Goal: Task Accomplishment & Management: Use online tool/utility

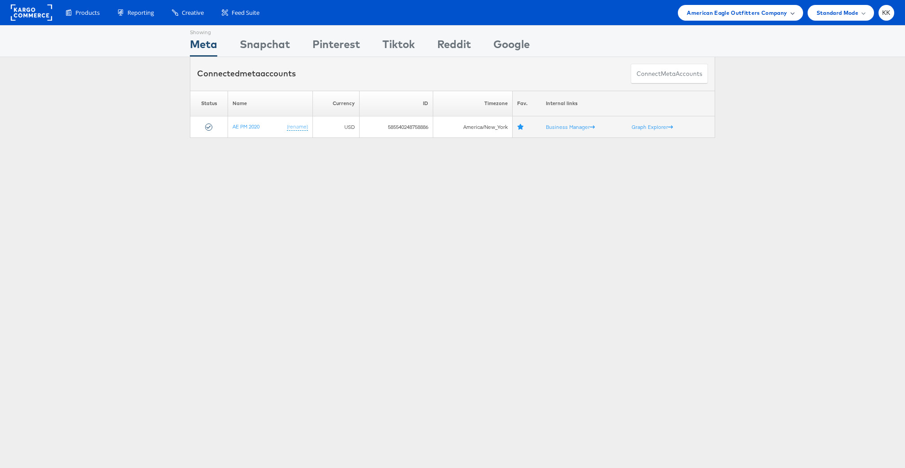
click at [740, 8] on span "American Eagle Outfitters Company" at bounding box center [737, 12] width 100 height 9
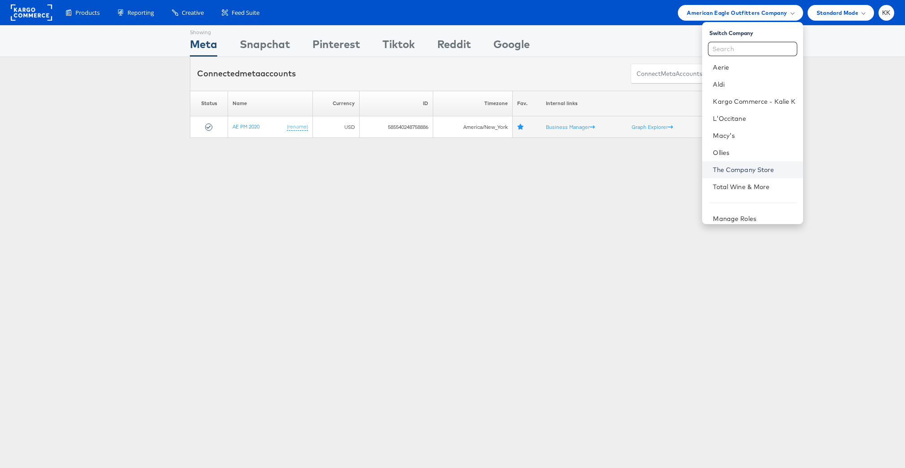
click at [754, 166] on link "The Company Store" at bounding box center [754, 169] width 83 height 9
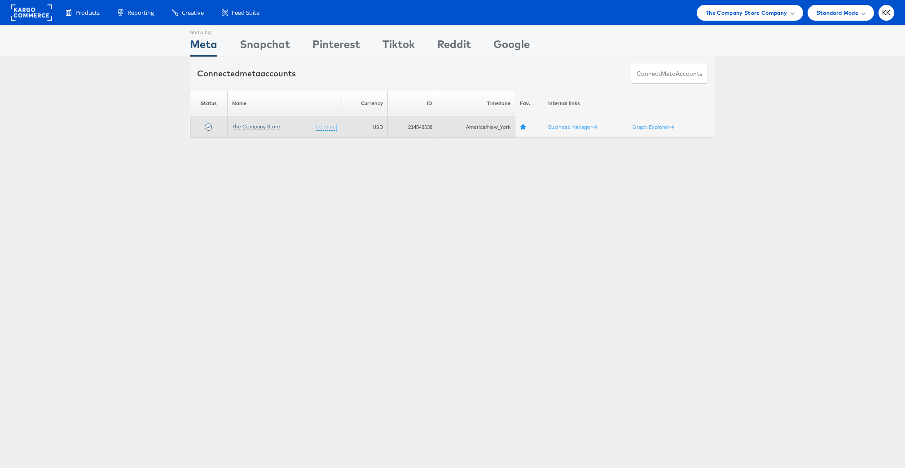
click at [254, 126] on link "The Company Store" at bounding box center [256, 126] width 48 height 7
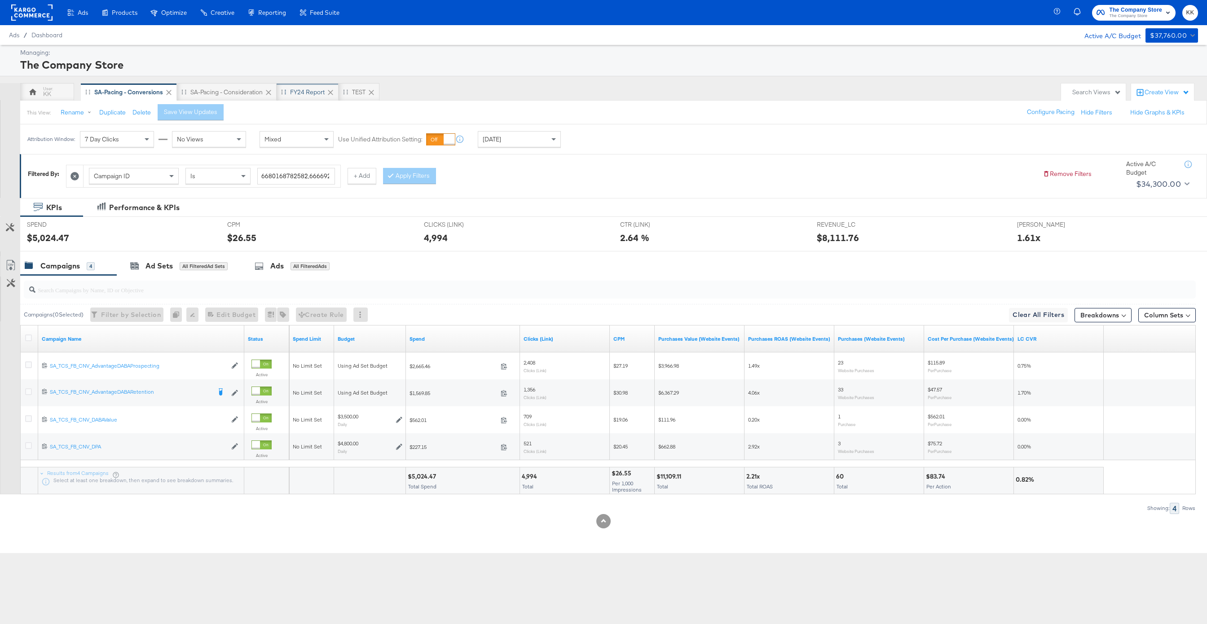
click at [305, 92] on div "FY24 Report" at bounding box center [307, 92] width 35 height 9
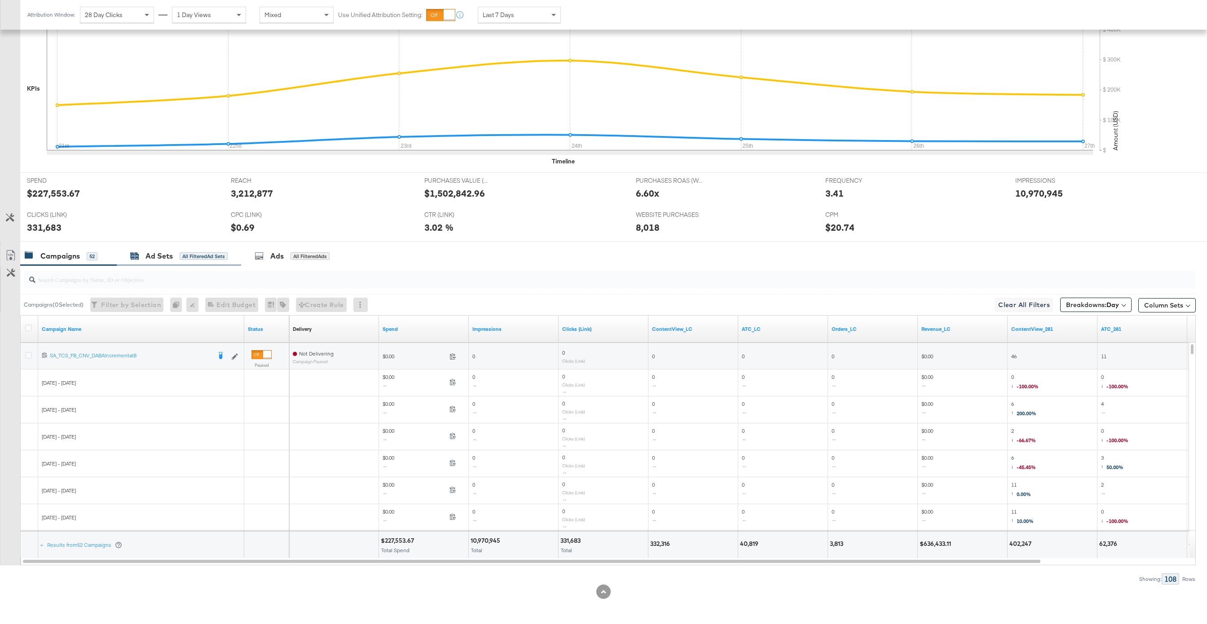
click at [155, 256] on div "Ad Sets" at bounding box center [159, 256] width 27 height 10
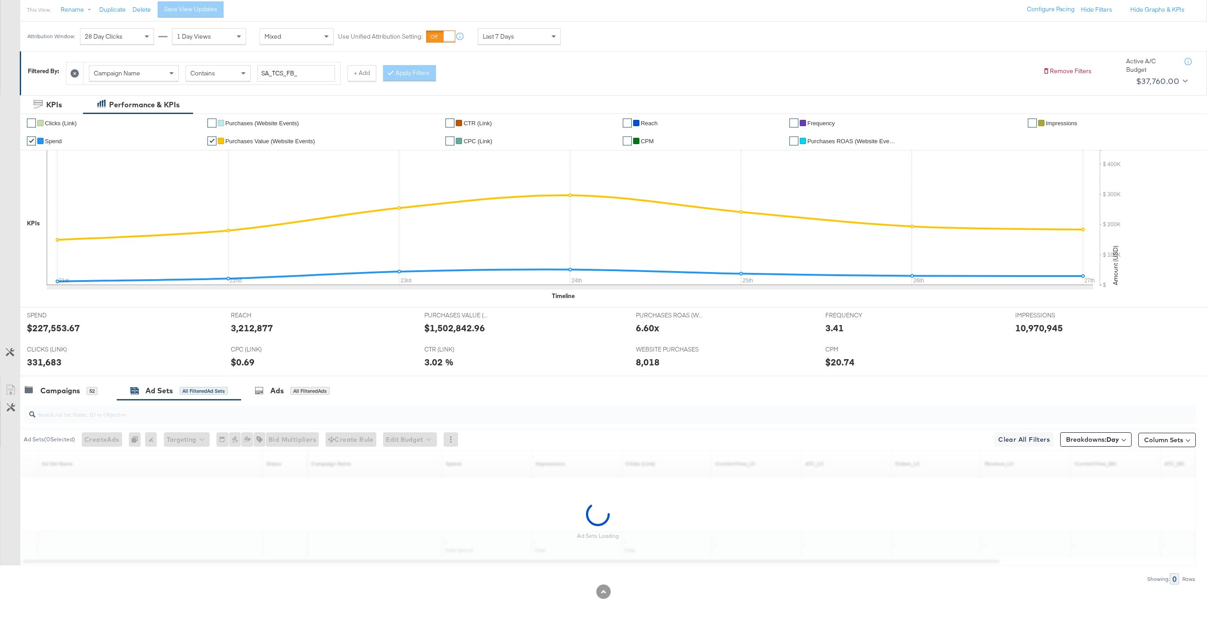
scroll to position [103, 0]
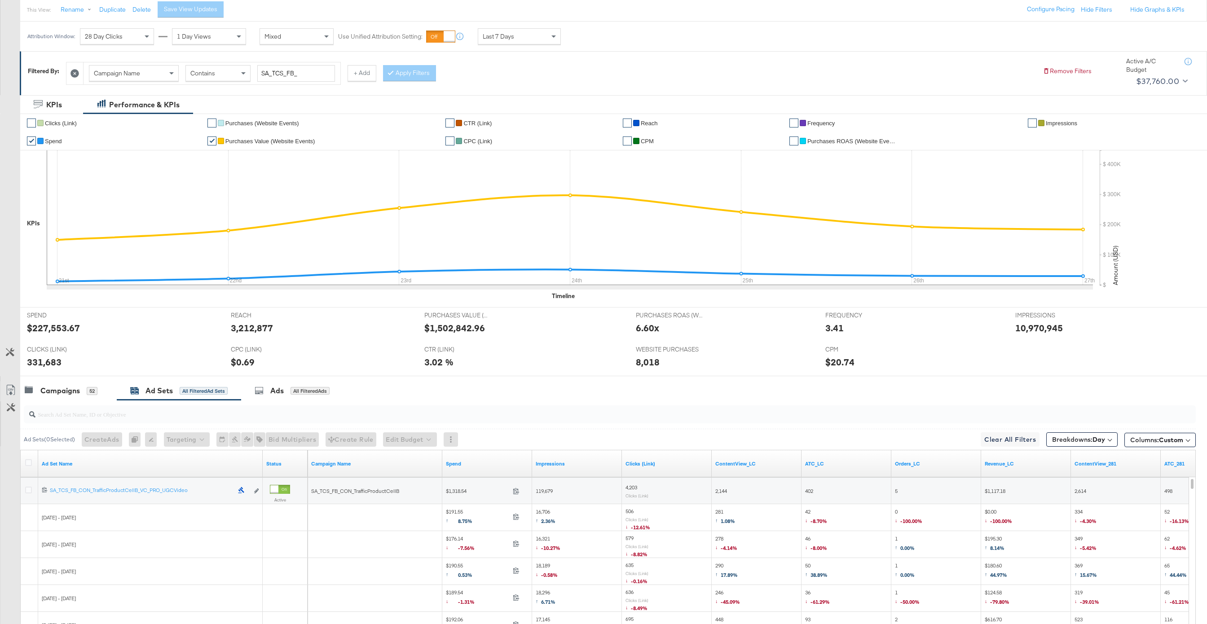
click at [34, 463] on div at bounding box center [29, 463] width 9 height 9
click at [29, 463] on icon at bounding box center [28, 462] width 7 height 7
click at [0, 0] on input "checkbox" at bounding box center [0, 0] width 0 height 0
click at [13, 385] on icon at bounding box center [10, 390] width 11 height 11
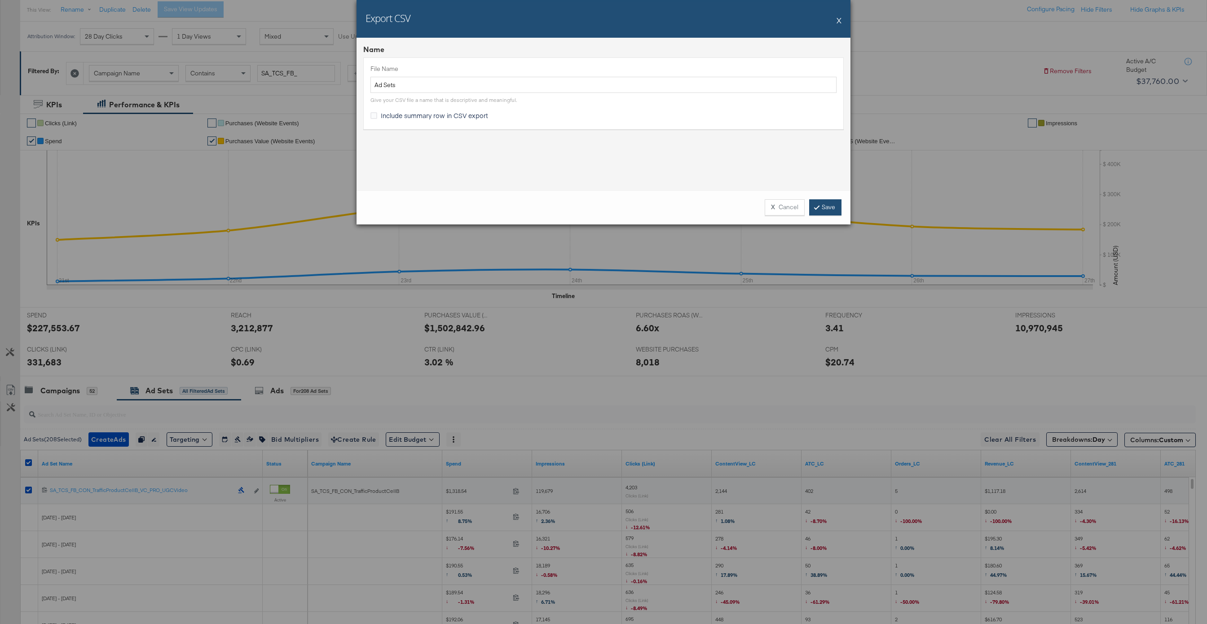
click at [823, 214] on link "Save" at bounding box center [825, 207] width 32 height 16
